Goal: Information Seeking & Learning: Learn about a topic

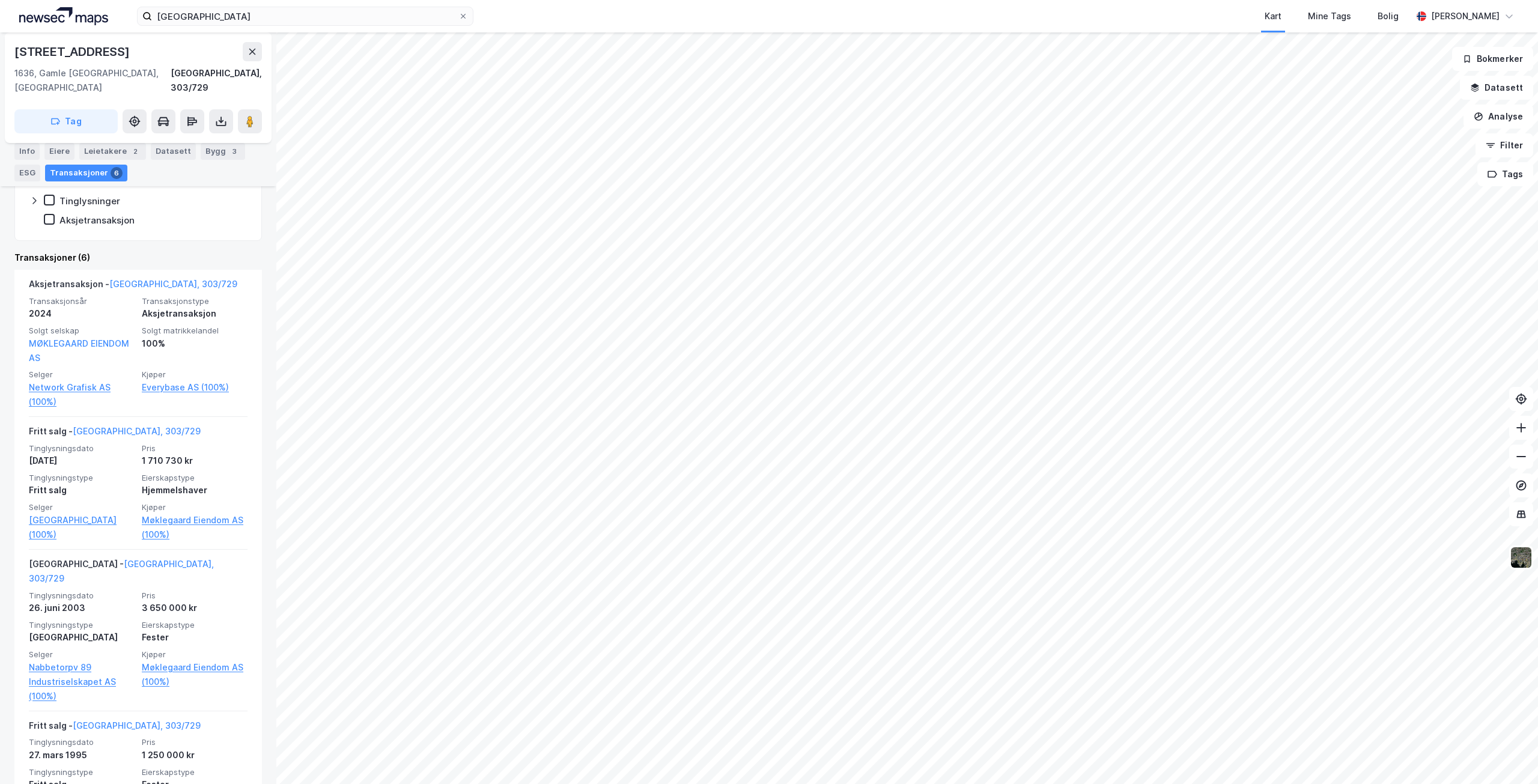
scroll to position [300, 0]
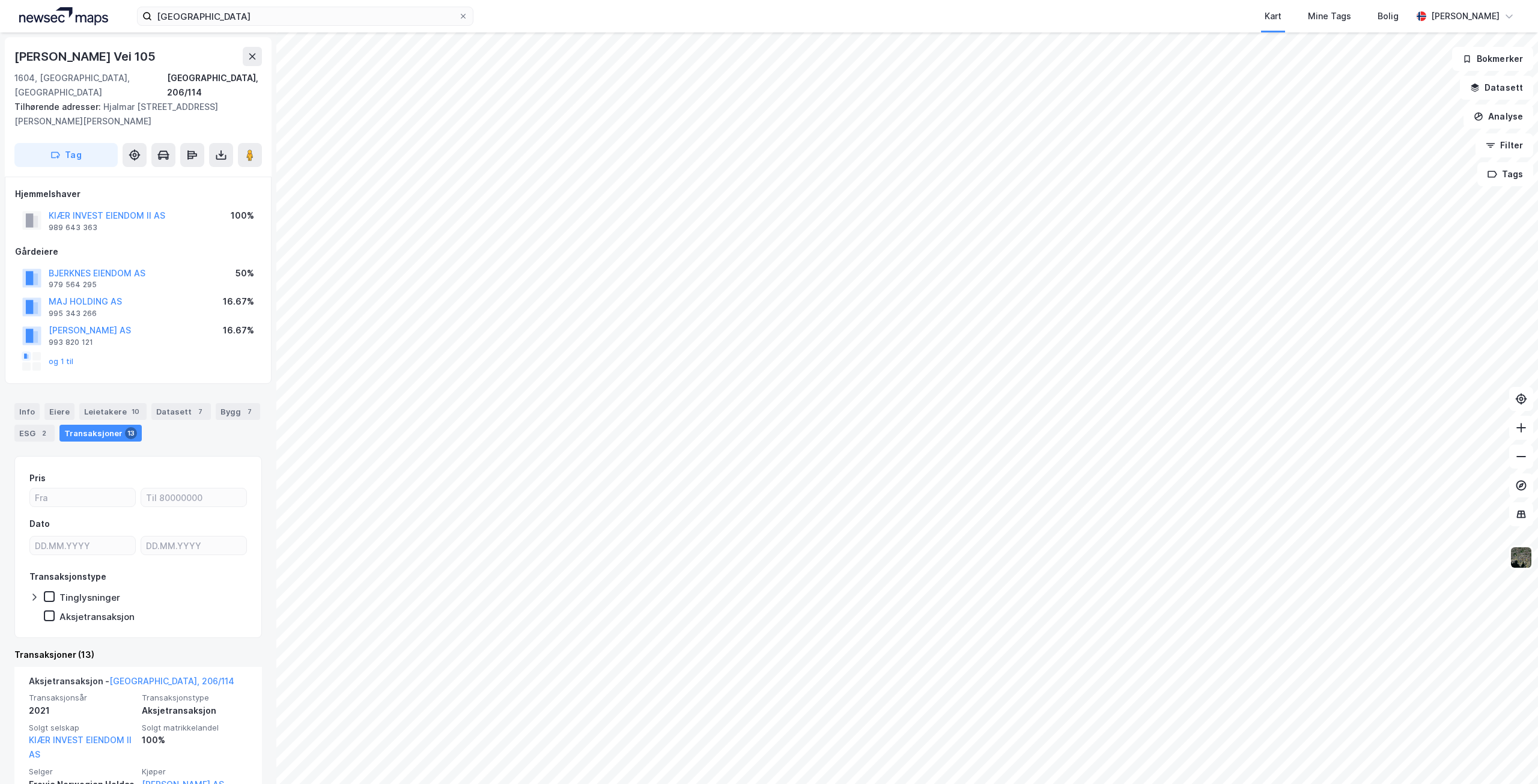
click at [980, 0] on html "fredrikstad Kart Mine Tags [PERSON_NAME] Vei 105 1604, [GEOGRAPHIC_DATA], Østfo…" at bounding box center [769, 392] width 1538 height 784
click at [882, 1] on div "fredrikstad Kart Mine Tags [PERSON_NAME] Vei 105 1604, [GEOGRAPHIC_DATA], Østfo…" at bounding box center [769, 392] width 1538 height 784
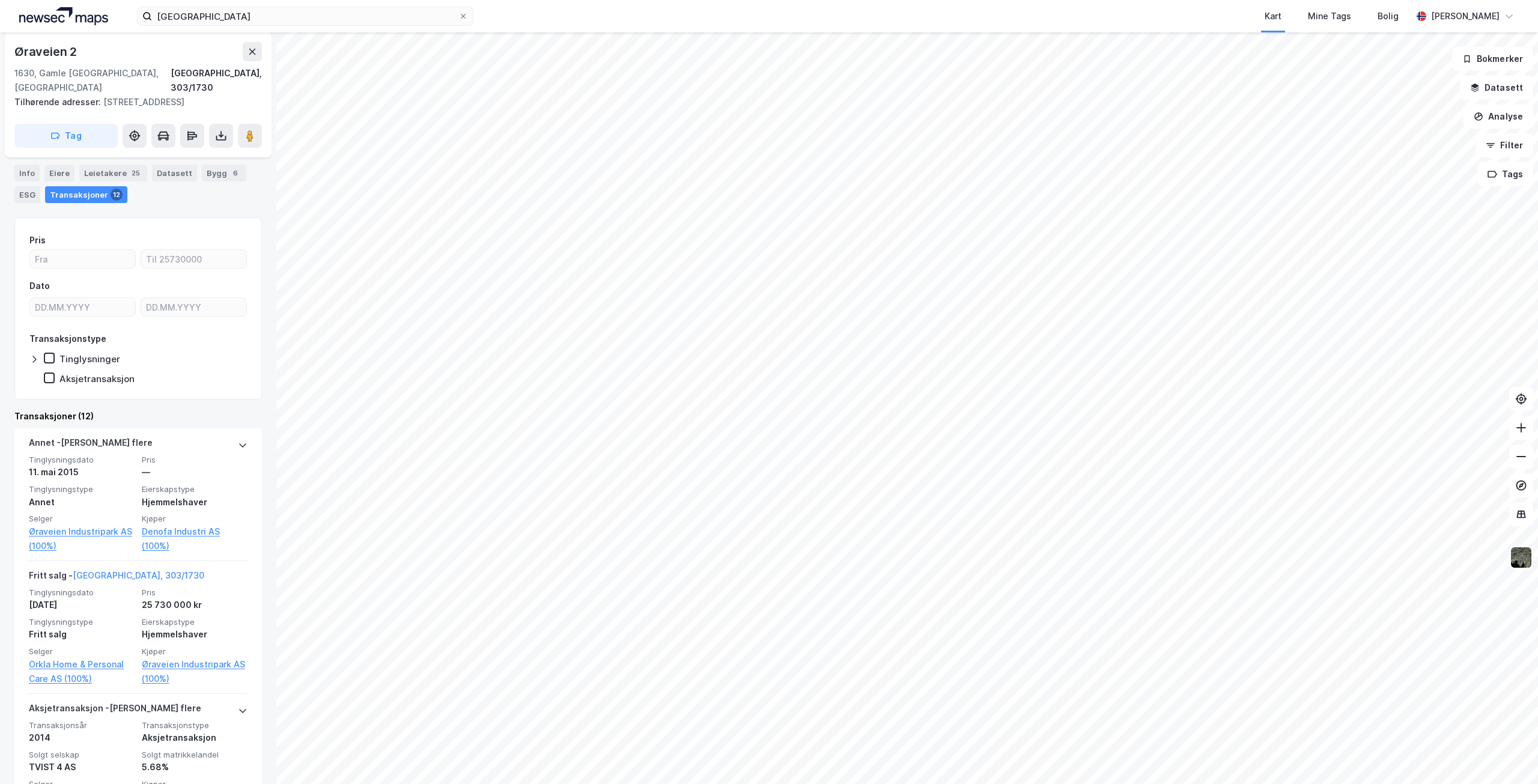
scroll to position [123, 0]
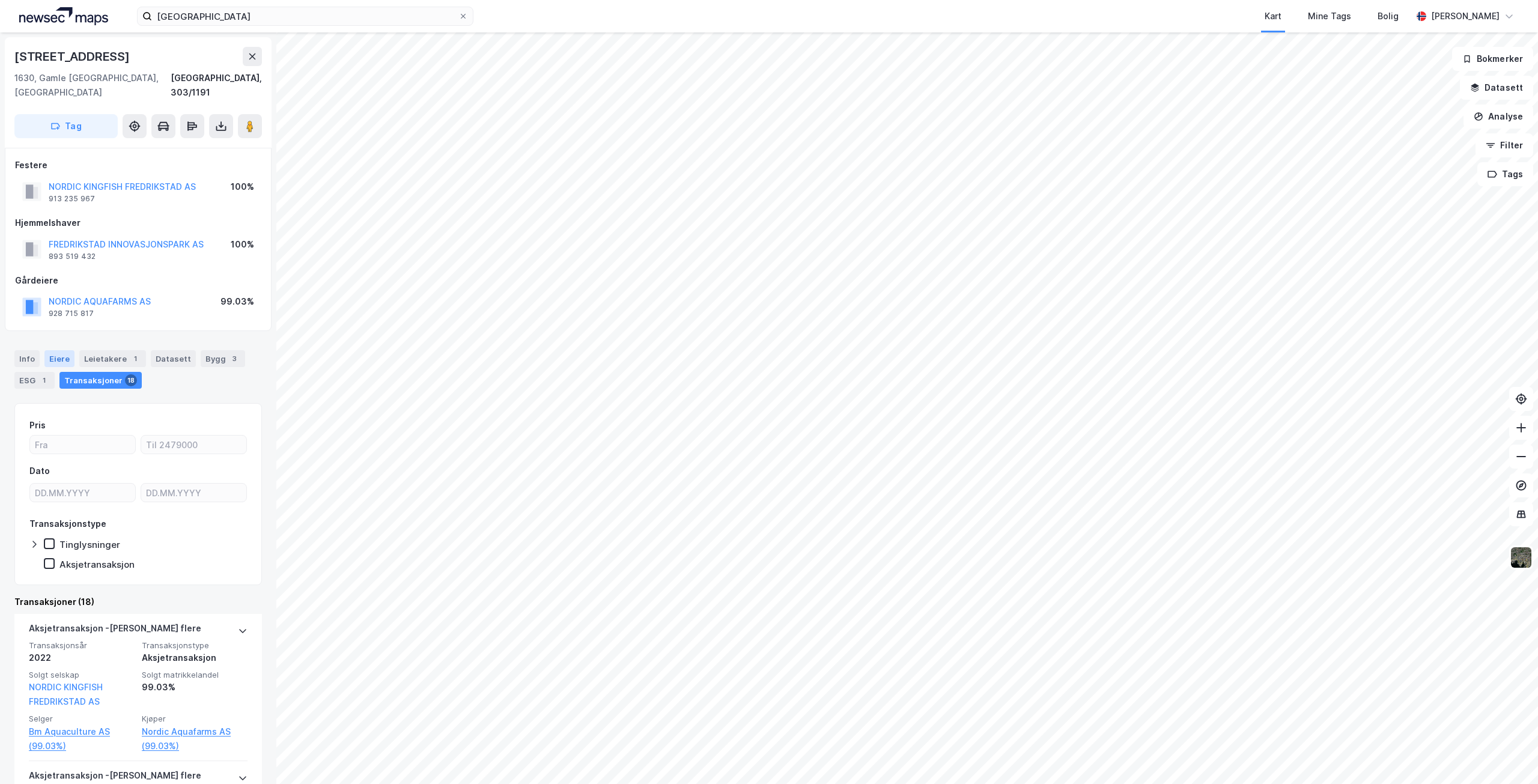
click at [59, 350] on div "Eiere" at bounding box center [59, 359] width 30 height 17
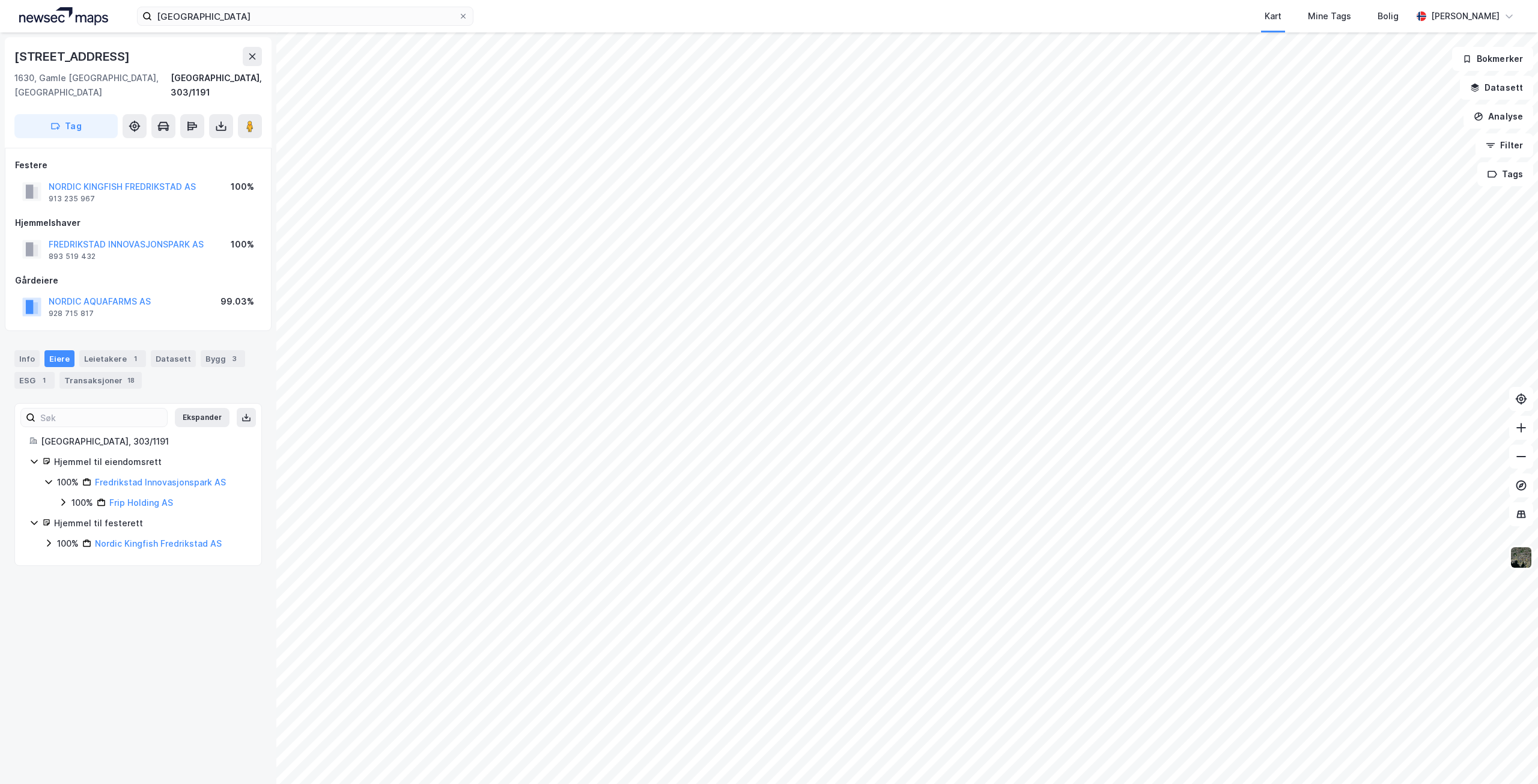
click at [612, 0] on html "fredrikstad Kart Mine Tags [PERSON_NAME] Øraveien 9 1630, Gamle [GEOGRAPHIC_DAT…" at bounding box center [769, 392] width 1538 height 784
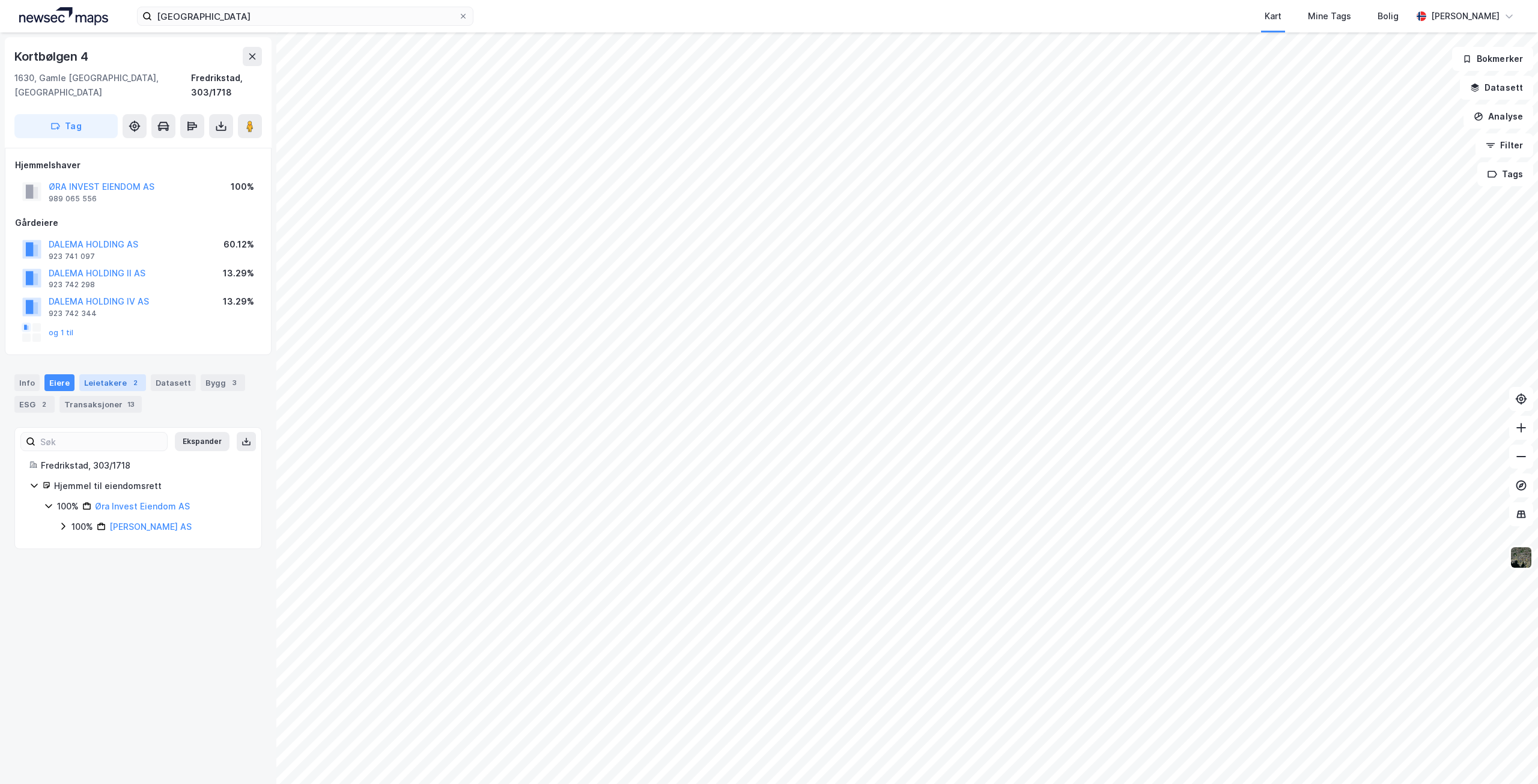
click at [114, 374] on div "Leietakere 2" at bounding box center [113, 383] width 67 height 17
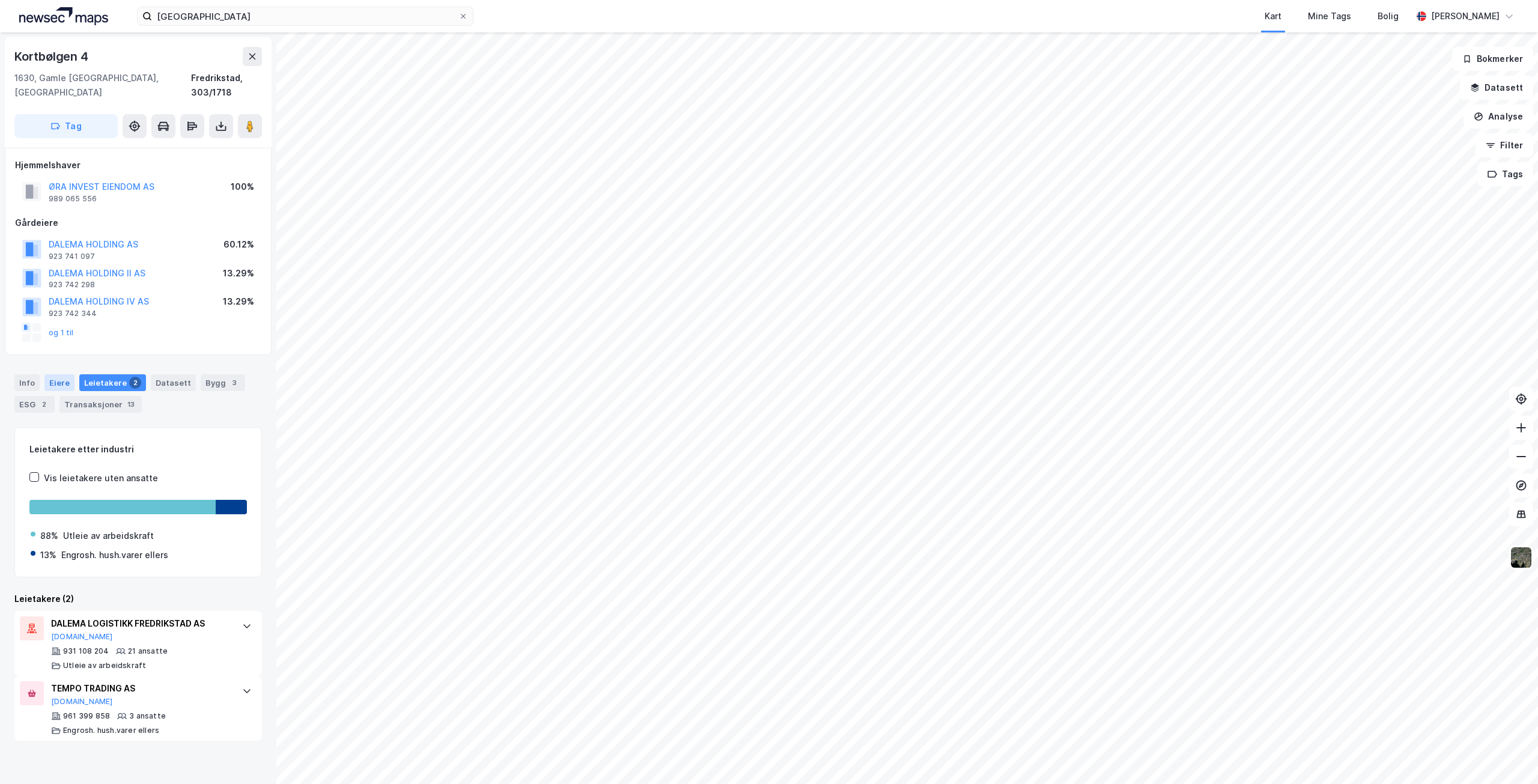
click at [53, 374] on div "Eiere" at bounding box center [59, 383] width 30 height 17
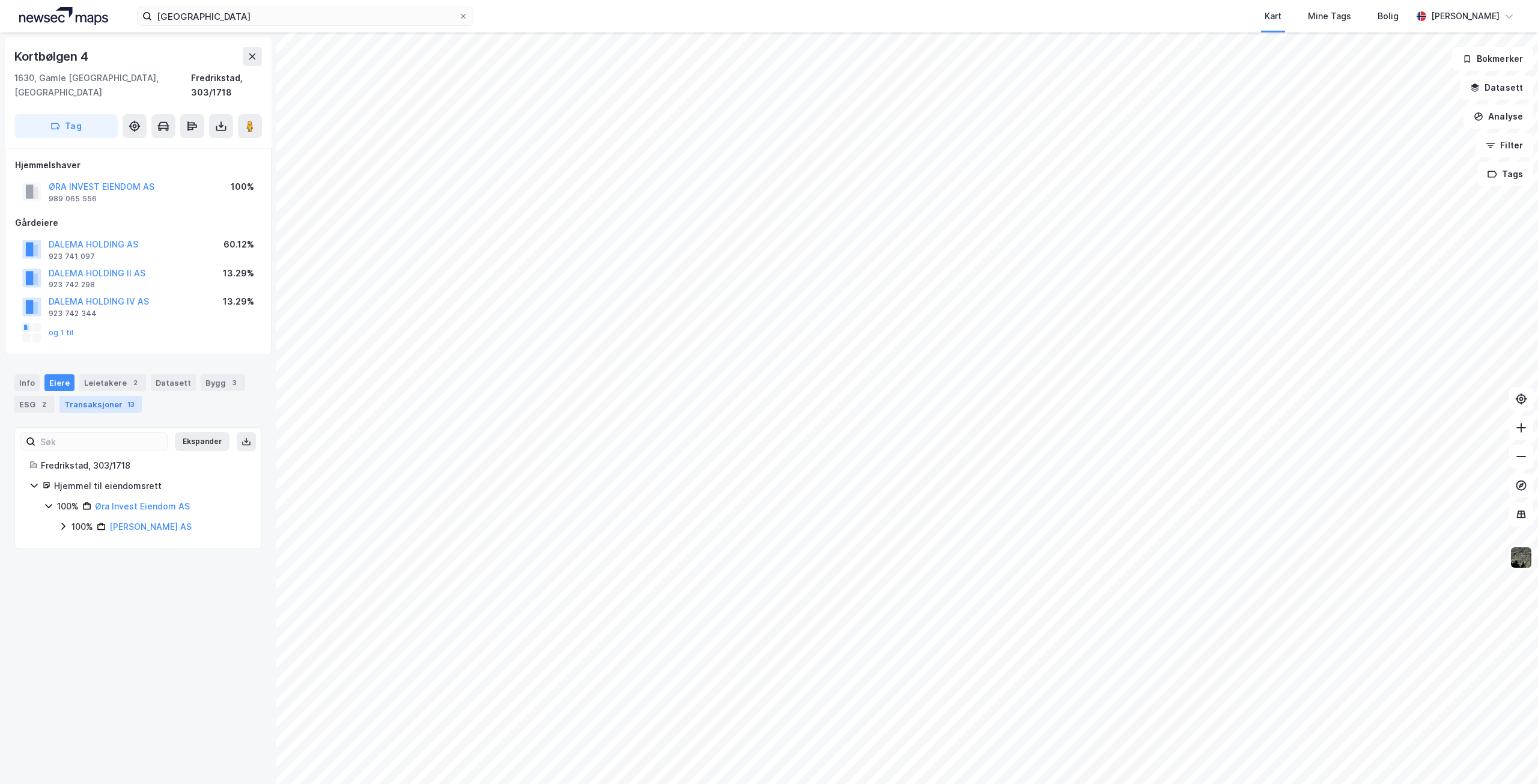
click at [84, 396] on div "Transaksjoner 13" at bounding box center [100, 404] width 82 height 17
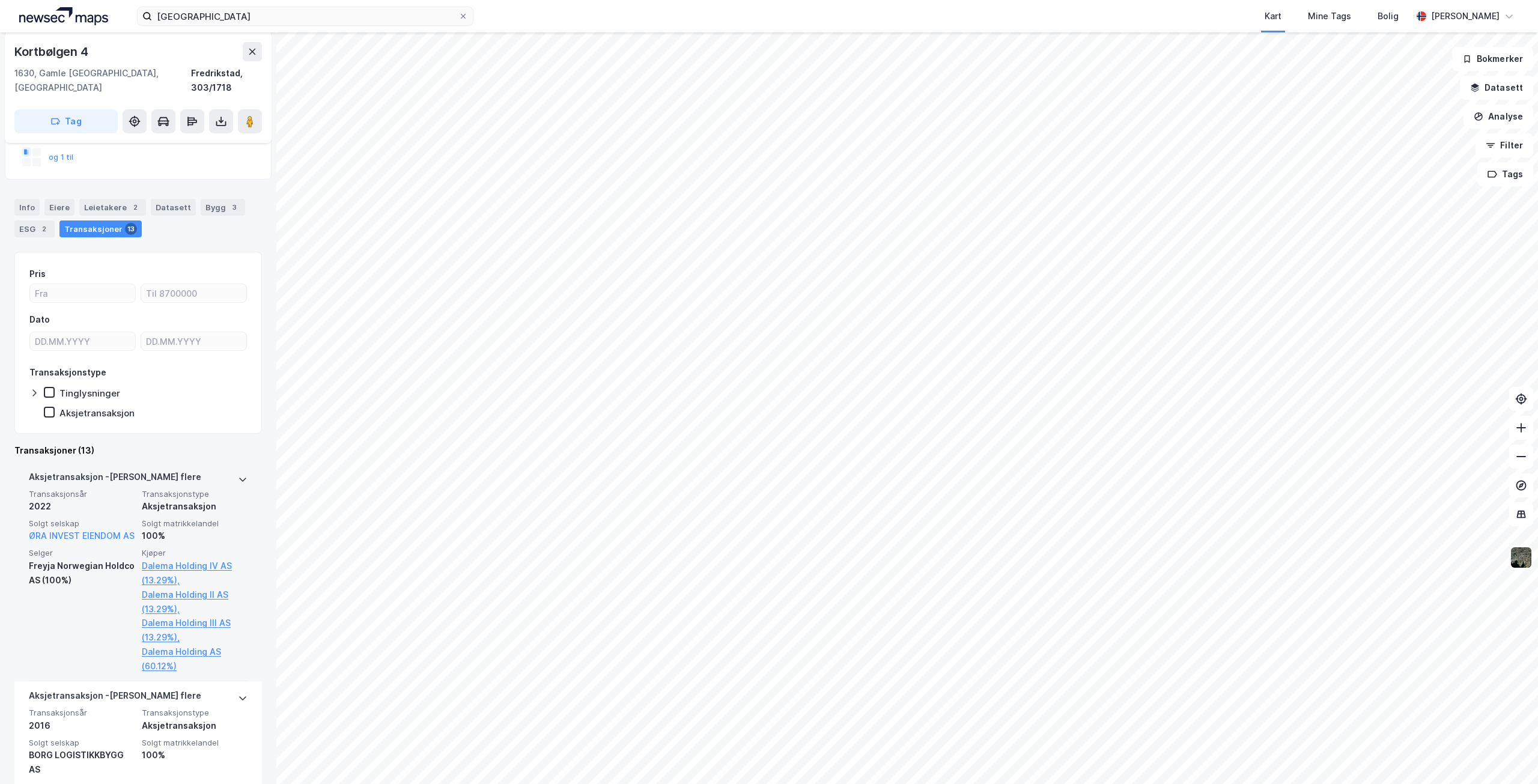
scroll to position [211, 0]
